Goal: Task Accomplishment & Management: Manage account settings

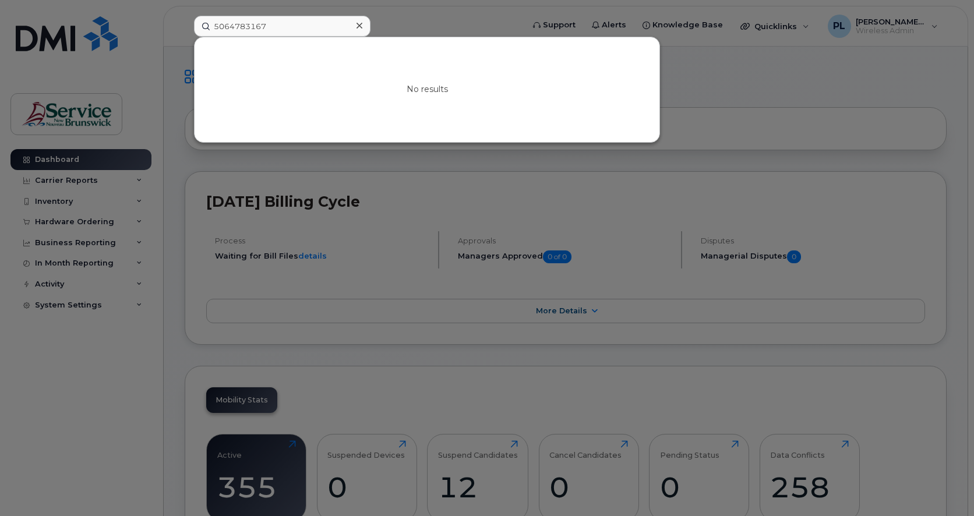
click at [248, 21] on input "5064783167" at bounding box center [282, 26] width 177 height 21
click at [254, 23] on input "5064783167" at bounding box center [282, 26] width 177 height 21
type input "506"
click at [424, 106] on link "Go to Sign In Page" at bounding box center [427, 99] width 90 height 21
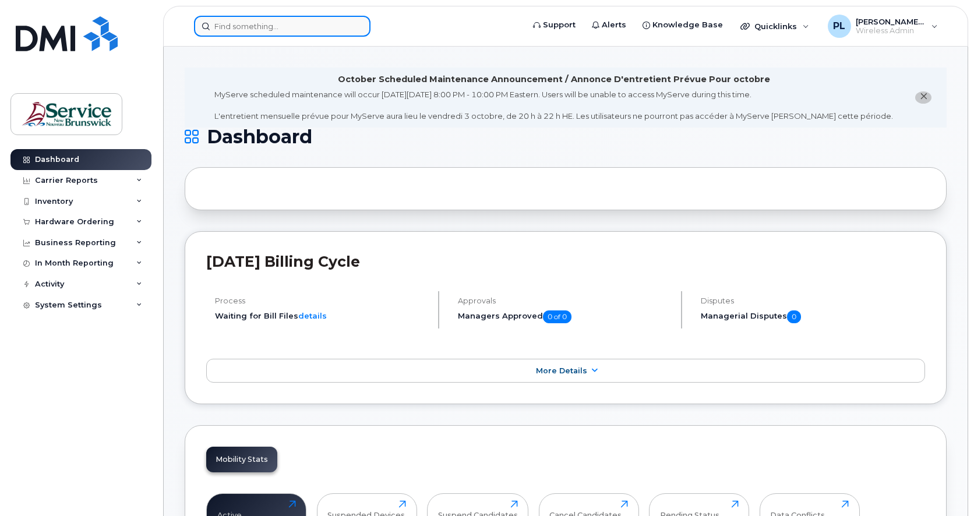
click at [238, 26] on input at bounding box center [282, 26] width 177 height 21
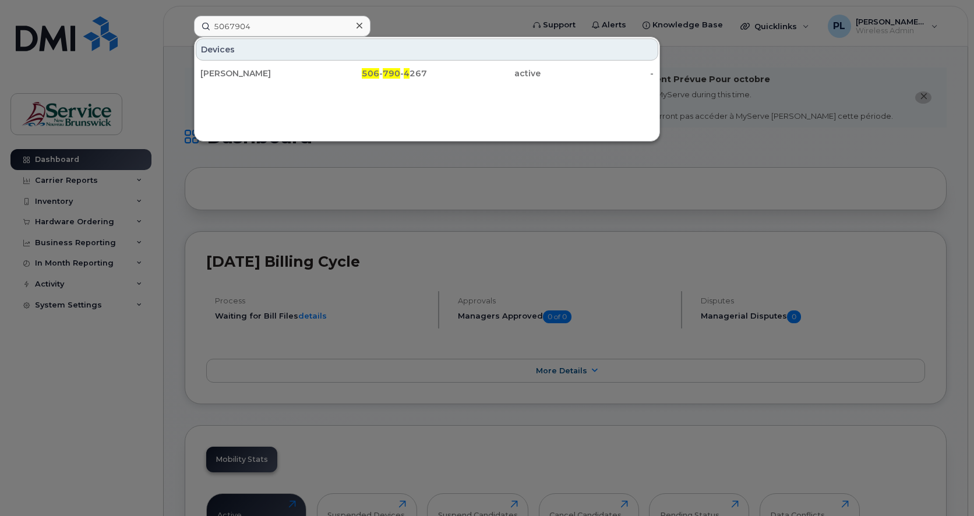
click at [12, 386] on div at bounding box center [487, 258] width 974 height 516
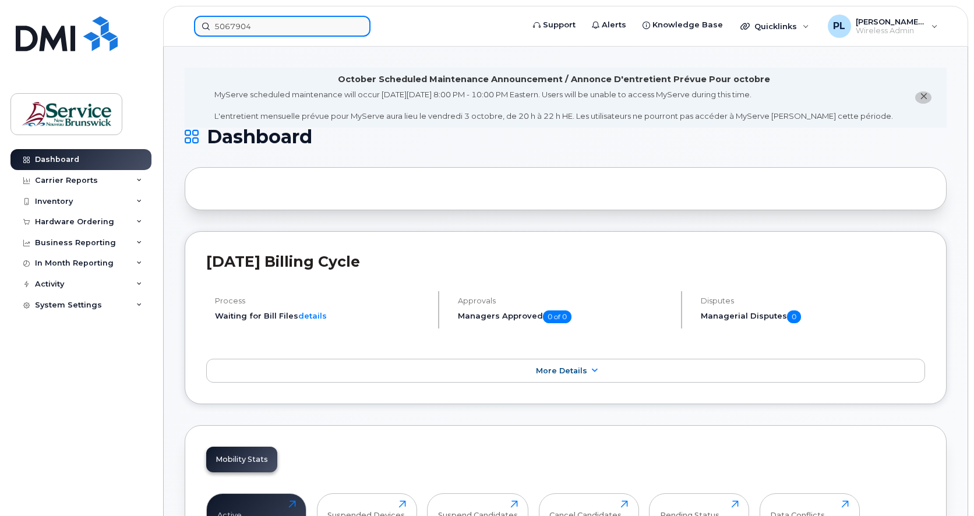
click at [290, 34] on input "5067904" at bounding box center [282, 26] width 177 height 21
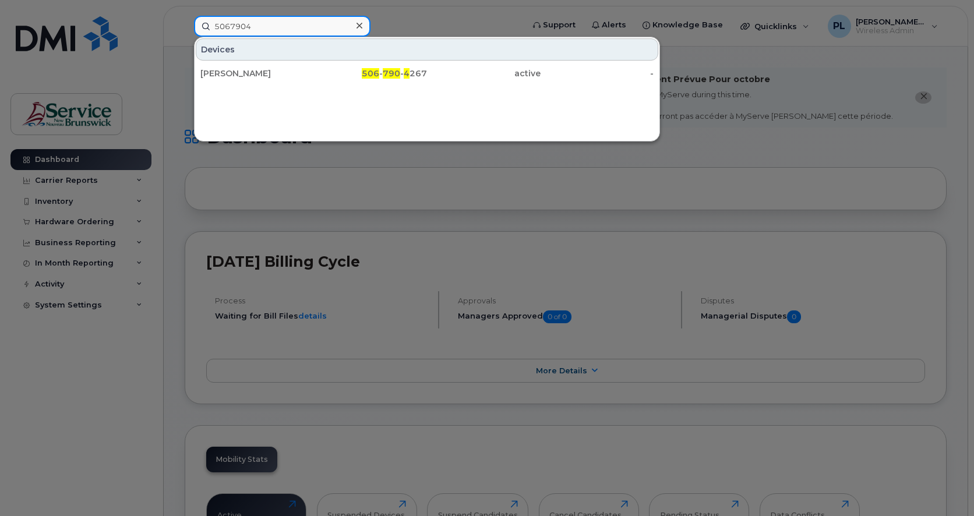
paste input "785"
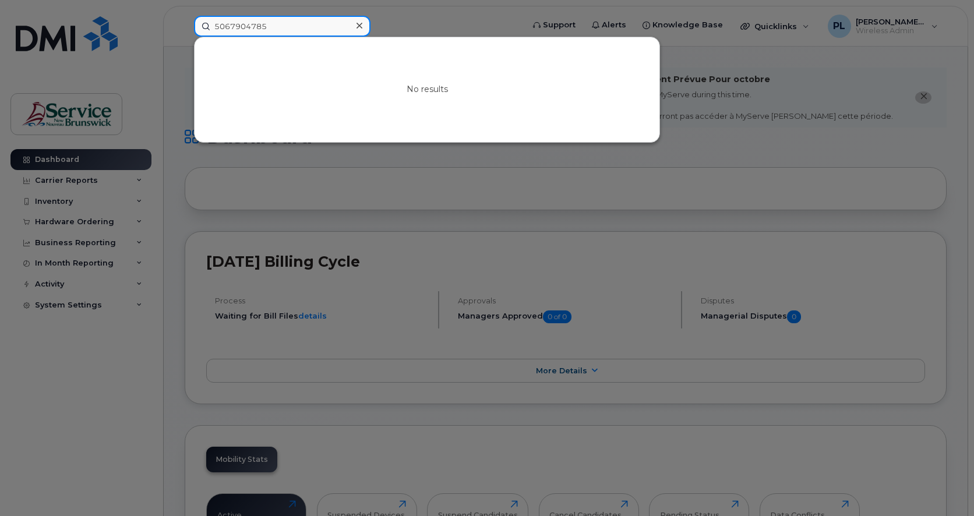
click at [285, 29] on input "5067904785" at bounding box center [282, 26] width 177 height 21
drag, startPoint x: 30, startPoint y: 377, endPoint x: 200, endPoint y: 165, distance: 271.9
click at [30, 377] on div at bounding box center [487, 258] width 974 height 516
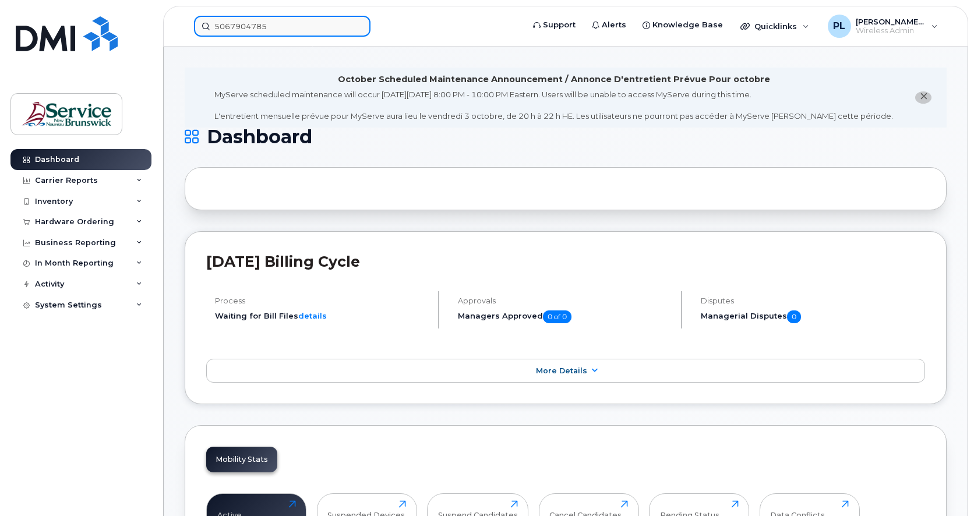
click at [281, 21] on input "5067904785" at bounding box center [282, 26] width 177 height 21
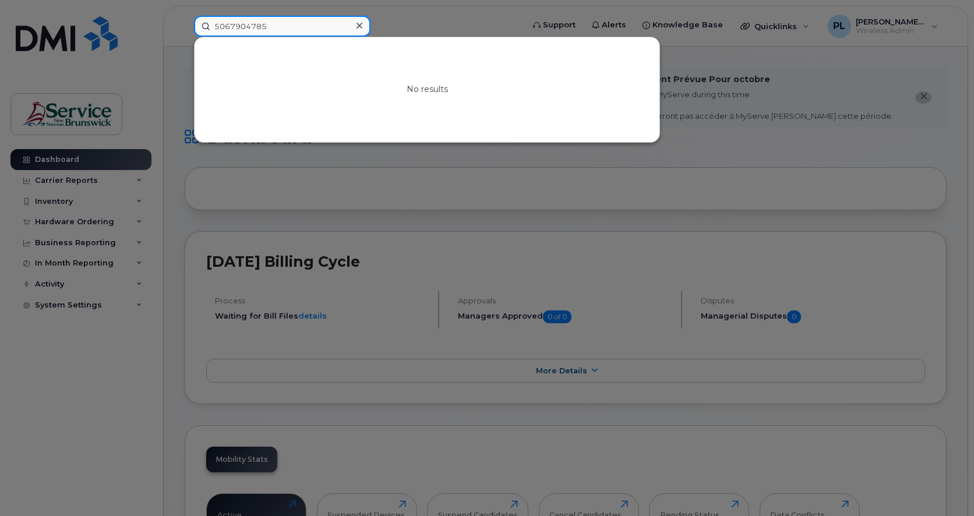
click at [281, 21] on input "5067904785" at bounding box center [282, 26] width 177 height 21
paste input "3974781"
type input "5063974781"
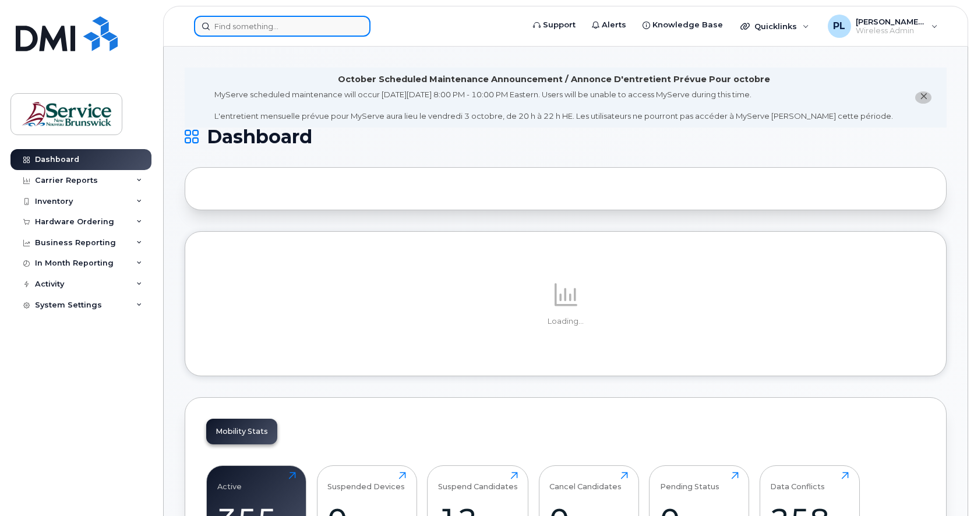
click at [281, 26] on input at bounding box center [282, 26] width 177 height 21
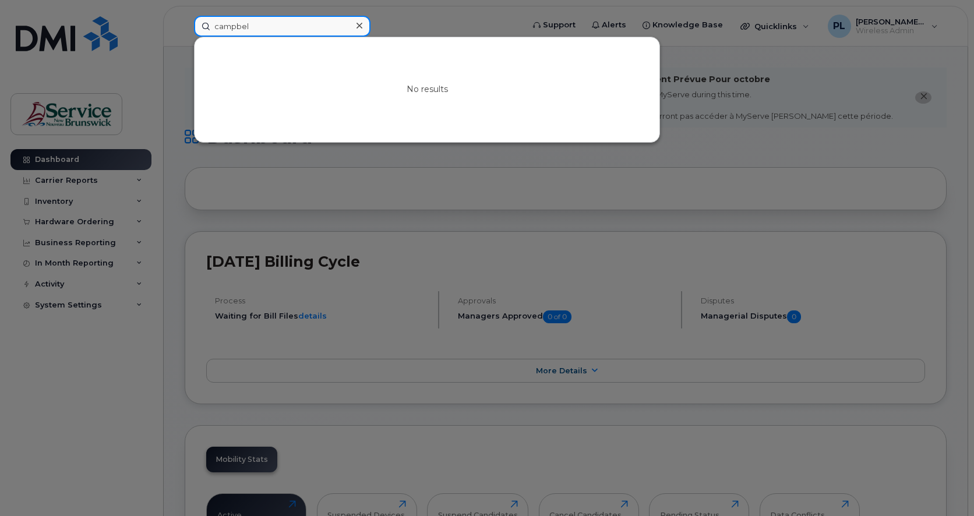
type input "[PERSON_NAME]"
click at [438, 163] on div at bounding box center [487, 258] width 974 height 516
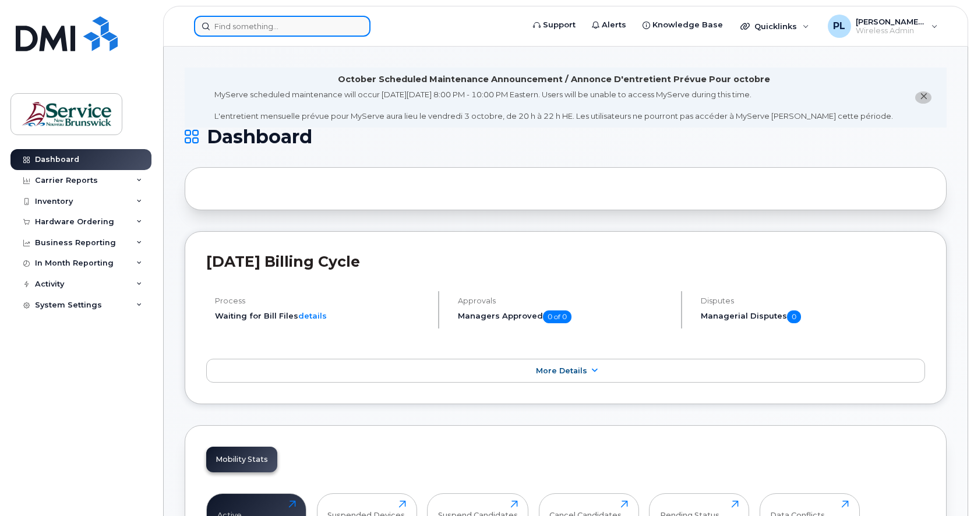
click at [299, 22] on input at bounding box center [282, 26] width 177 height 21
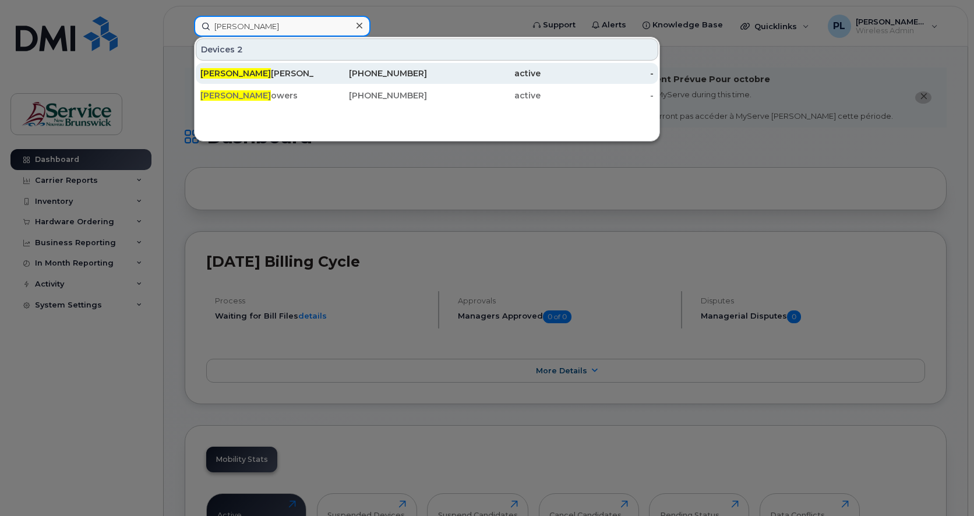
type input "lily p"
click at [238, 75] on div "Lily P enney" at bounding box center [257, 74] width 114 height 12
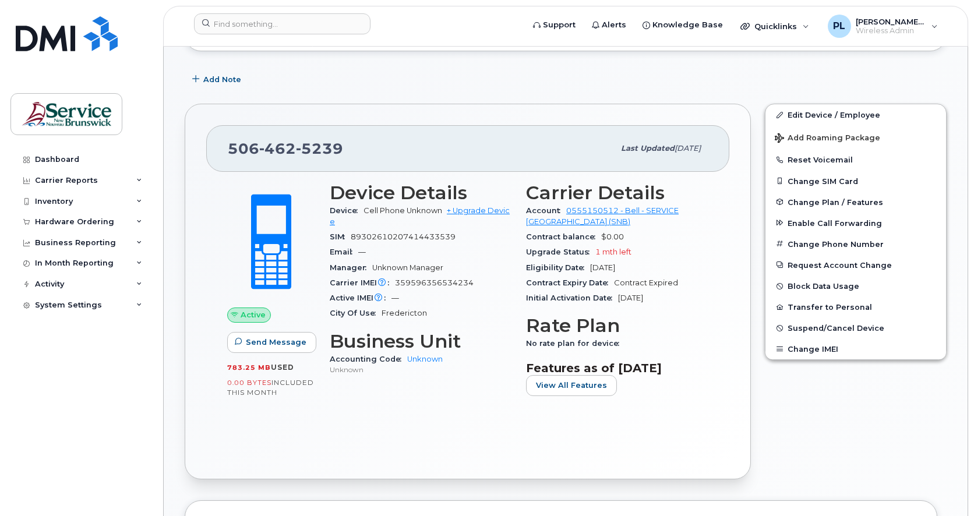
scroll to position [291, 0]
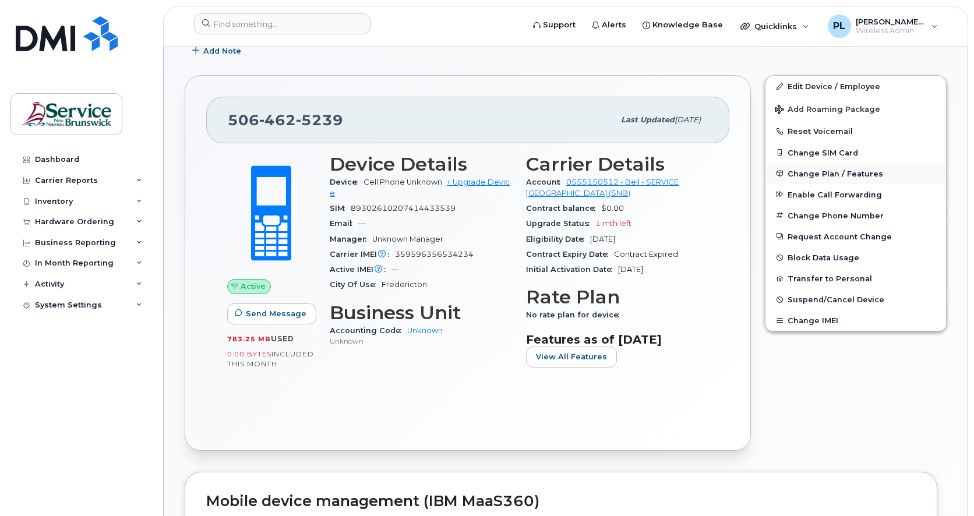
click at [817, 172] on span "Change Plan / Features" at bounding box center [836, 173] width 96 height 9
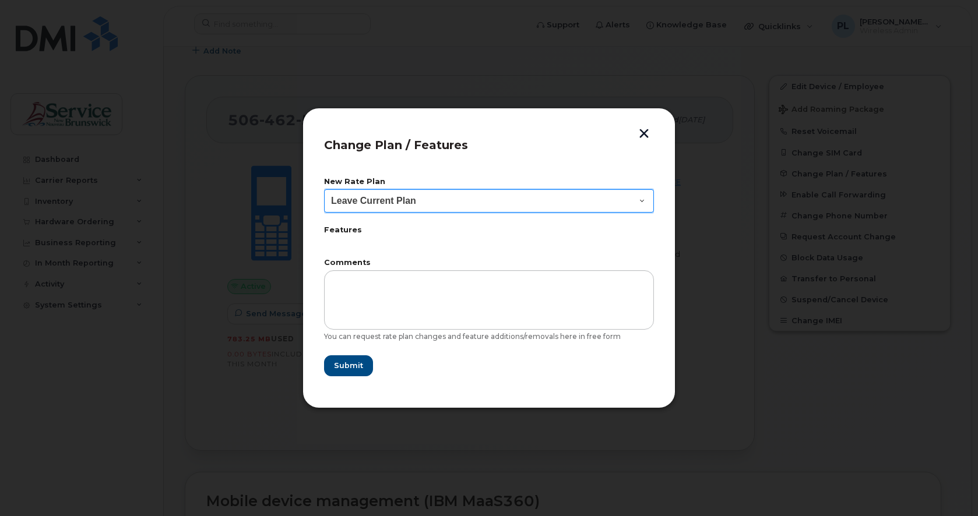
click at [503, 206] on select "Leave Current Plan Corporate Voice" at bounding box center [489, 200] width 330 height 23
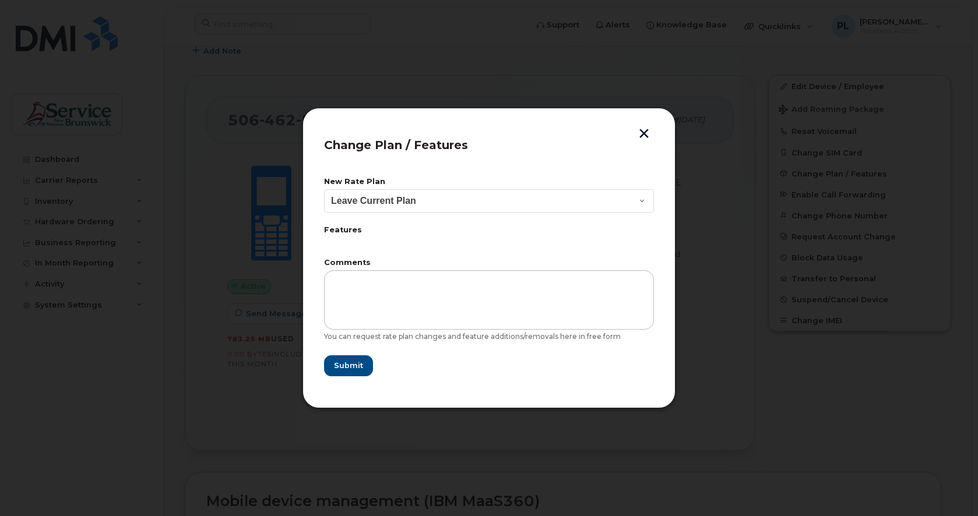
click at [505, 168] on div "New Rate Plan Leave Current Plan Corporate Voice Features Comments You can requ…" at bounding box center [489, 277] width 330 height 219
click at [646, 129] on button "button" at bounding box center [643, 135] width 17 height 12
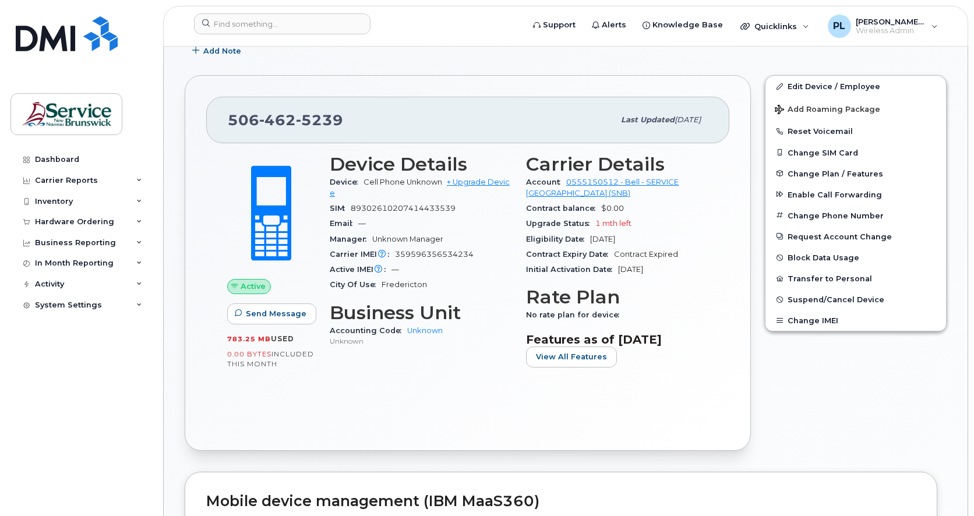
click at [644, 131] on div "Last updated Aug 26, 2025" at bounding box center [661, 120] width 94 height 24
click at [609, 180] on link "0555150512 - Bell - SERVICE NEW BRUNSWICK (SNB)" at bounding box center [602, 187] width 153 height 19
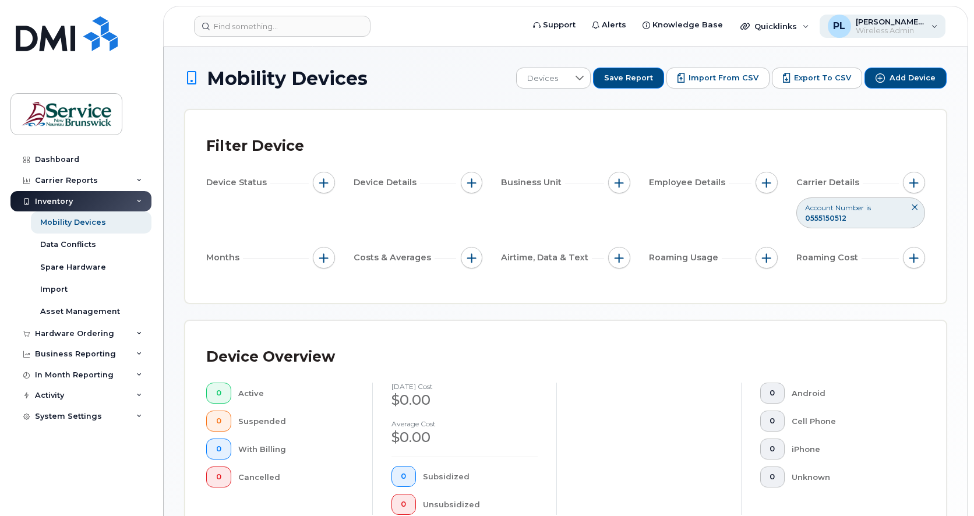
click at [928, 30] on div "[PERSON_NAME], [PERSON_NAME] (SNB) Wireless Admin" at bounding box center [883, 26] width 126 height 23
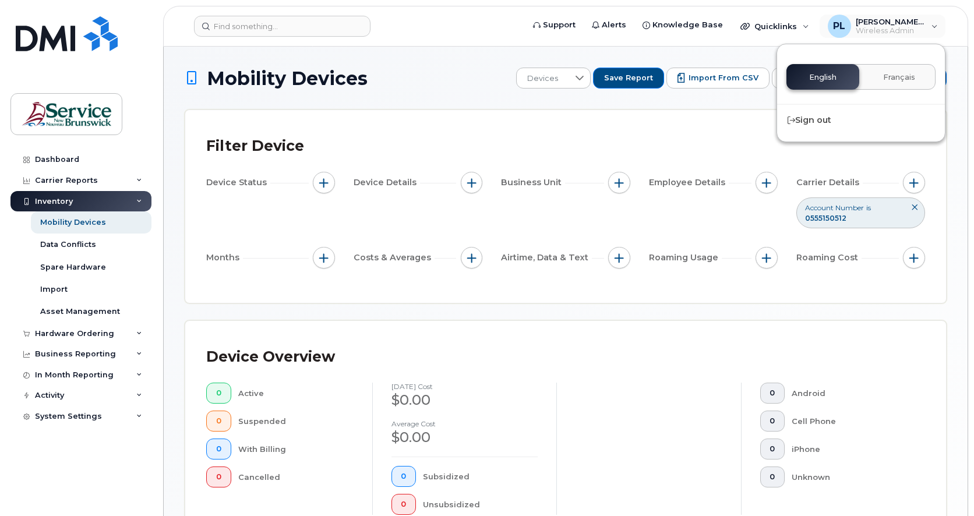
click at [713, 126] on div "Filter Device Device Status Device Details Business Unit Employee Details Carri…" at bounding box center [565, 206] width 761 height 193
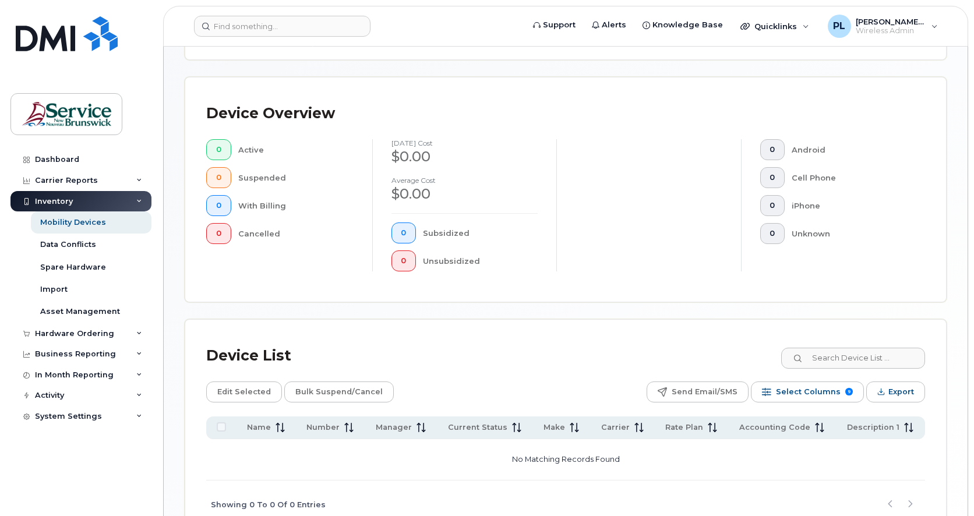
scroll to position [315, 0]
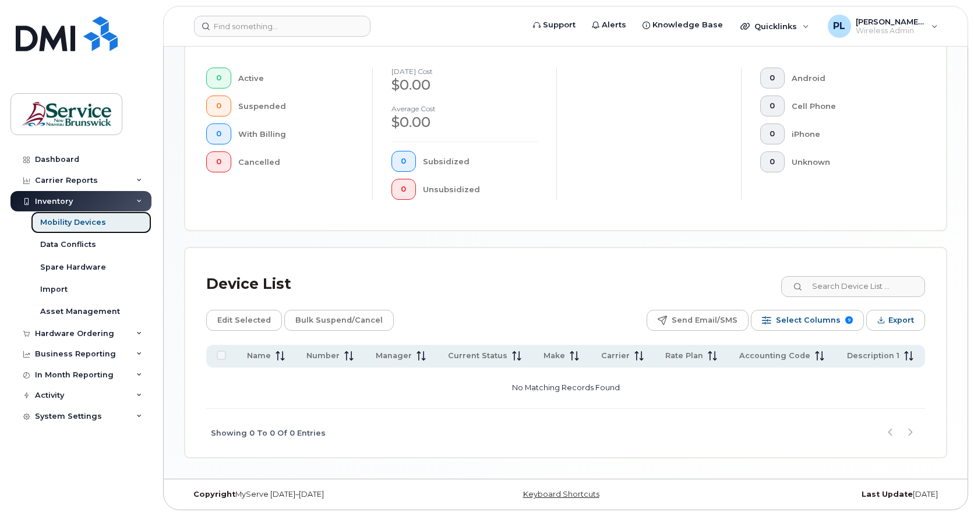
click at [50, 224] on div "Mobility Devices" at bounding box center [73, 222] width 66 height 10
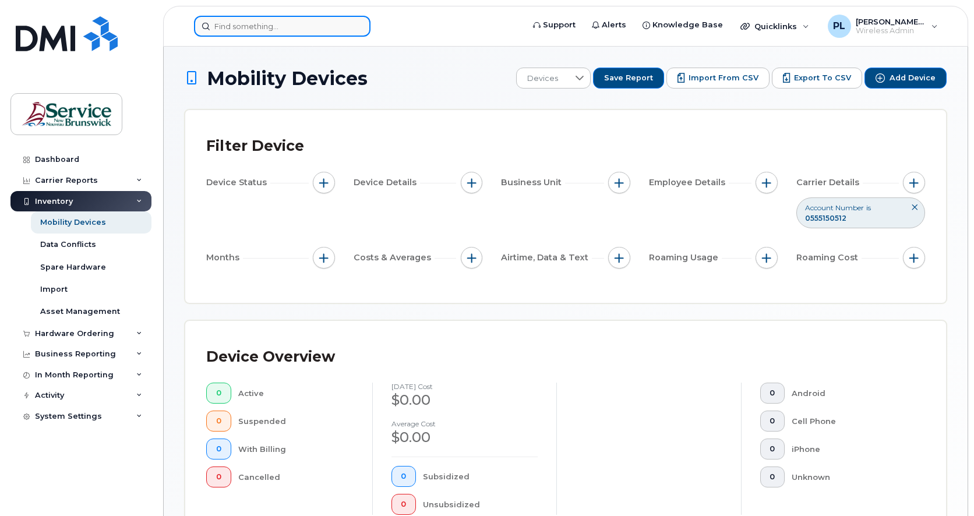
drag, startPoint x: 312, startPoint y: 23, endPoint x: 306, endPoint y: 32, distance: 10.5
click at [312, 23] on input at bounding box center [282, 26] width 177 height 21
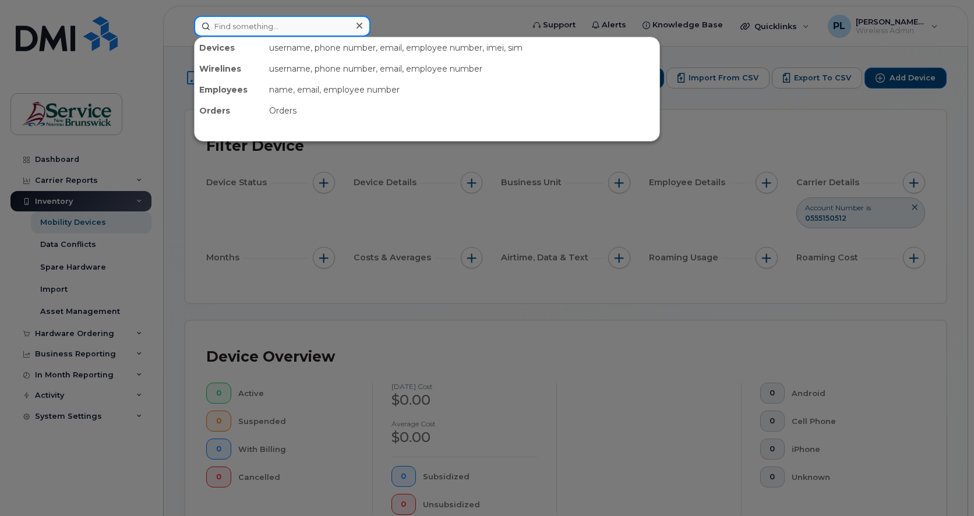
type input "Lily"
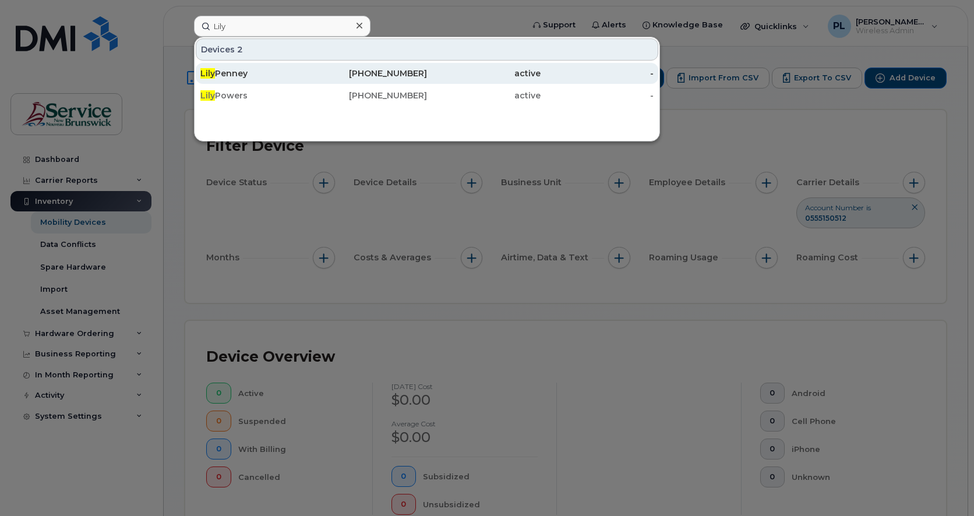
click at [307, 73] on div "Lily Penney" at bounding box center [257, 74] width 114 height 12
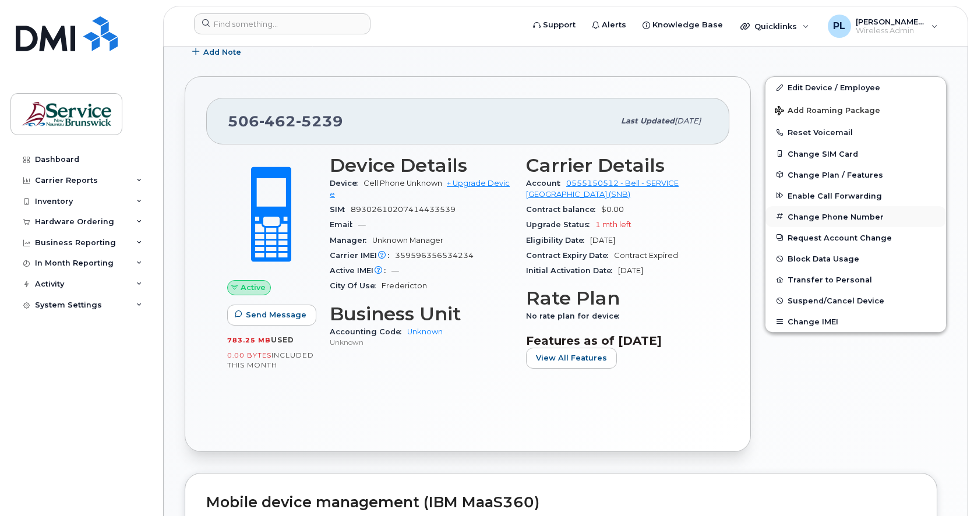
scroll to position [291, 0]
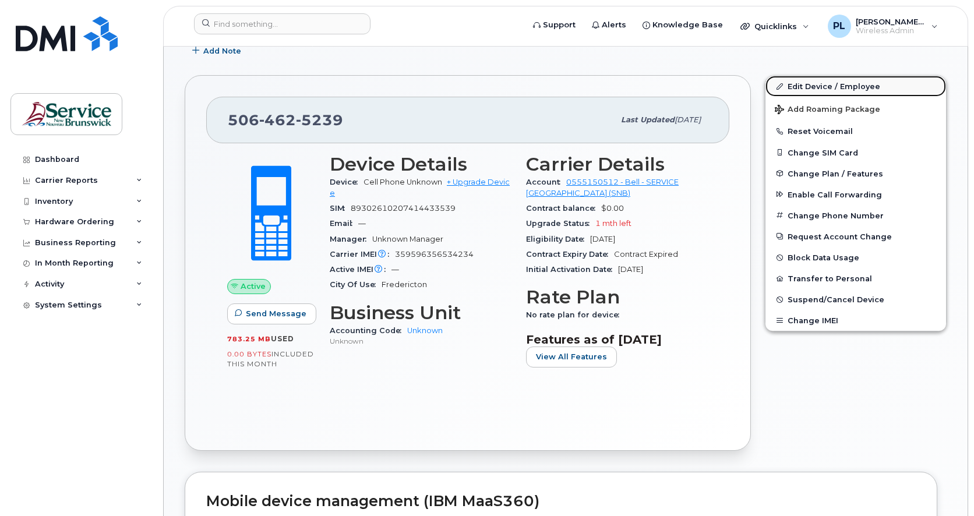
click at [816, 83] on link "Edit Device / Employee" at bounding box center [856, 86] width 181 height 21
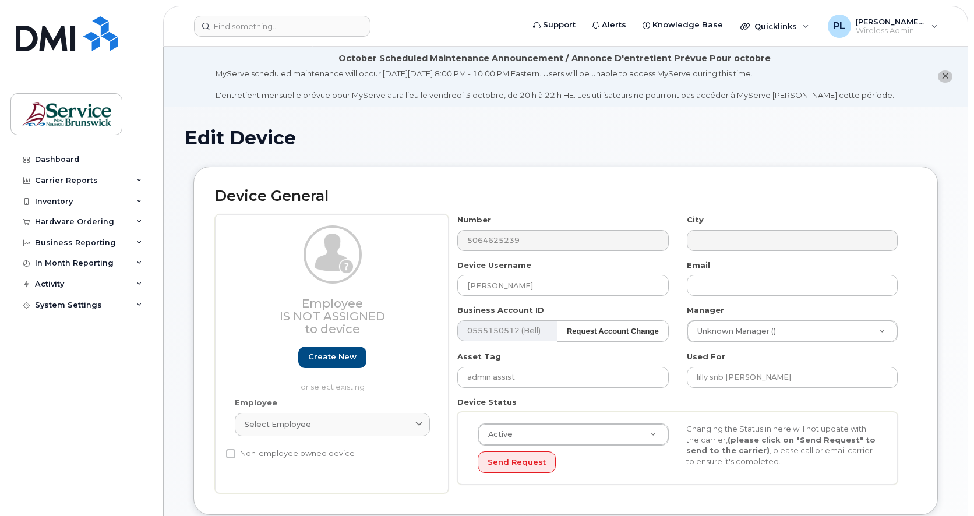
select select "34535611"
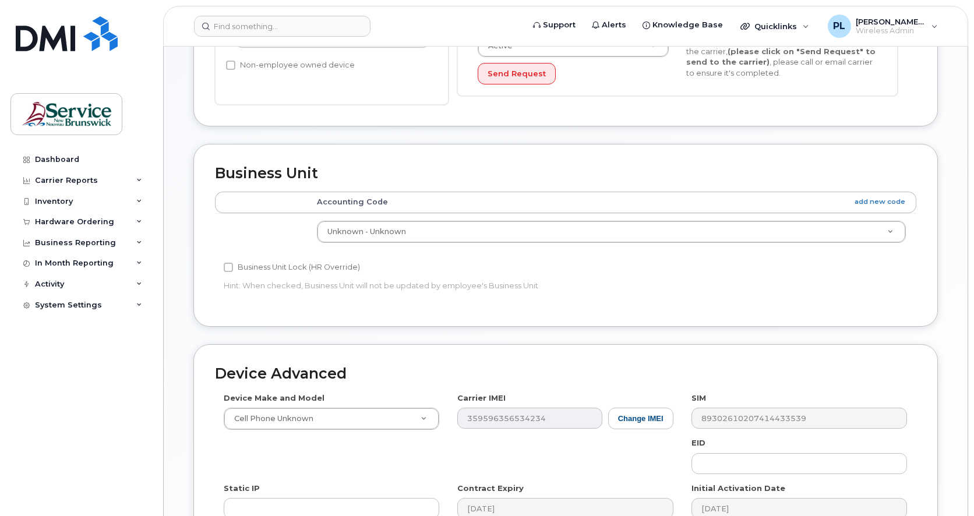
scroll to position [565, 0]
